Goal: Navigation & Orientation: Find specific page/section

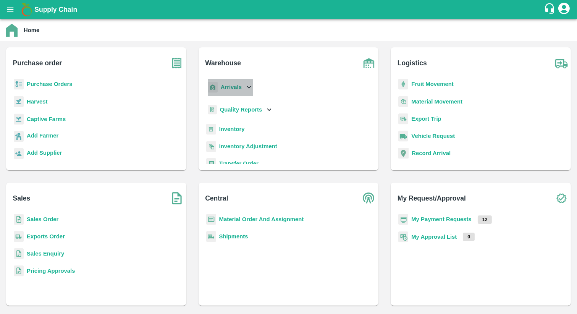
click at [222, 83] on p "Arrivals" at bounding box center [231, 87] width 21 height 8
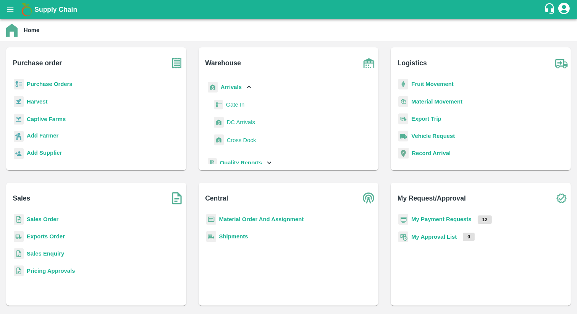
click at [273, 93] on div "Arrivals Gate In [GEOGRAPHIC_DATA] Arrivals Cross Dock" at bounding box center [289, 117] width 168 height 76
click at [315, 31] on div "Home" at bounding box center [287, 30] width 563 height 13
click at [239, 87] on b "Arrivals" at bounding box center [231, 87] width 21 height 6
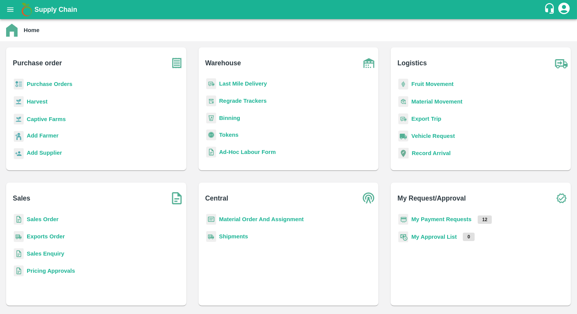
scroll to position [99, 0]
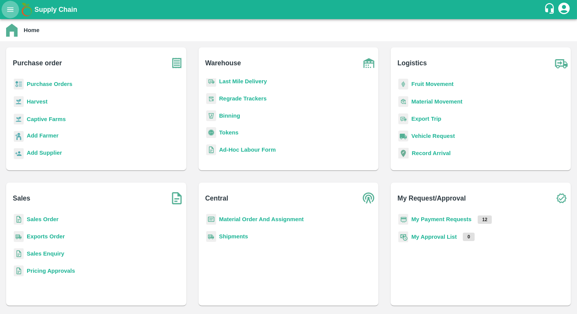
click at [10, 15] on button "open drawer" at bounding box center [11, 10] width 18 height 18
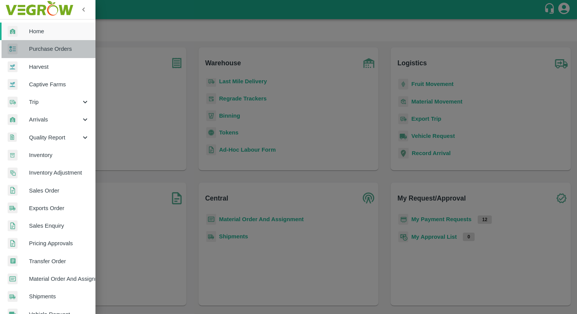
click at [65, 54] on link "Purchase Orders" at bounding box center [47, 49] width 95 height 18
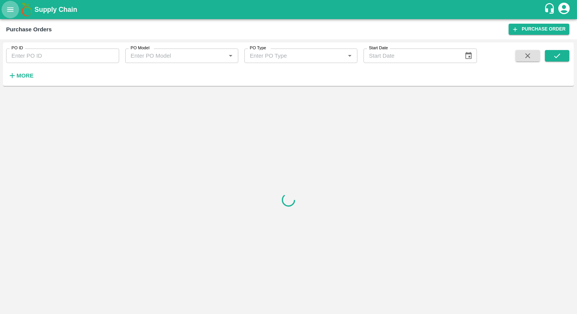
click at [6, 6] on icon "open drawer" at bounding box center [10, 9] width 8 height 8
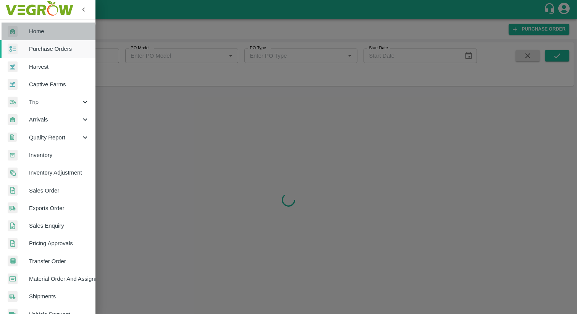
click at [32, 35] on span "Home" at bounding box center [59, 31] width 60 height 8
